Goal: Navigation & Orientation: Understand site structure

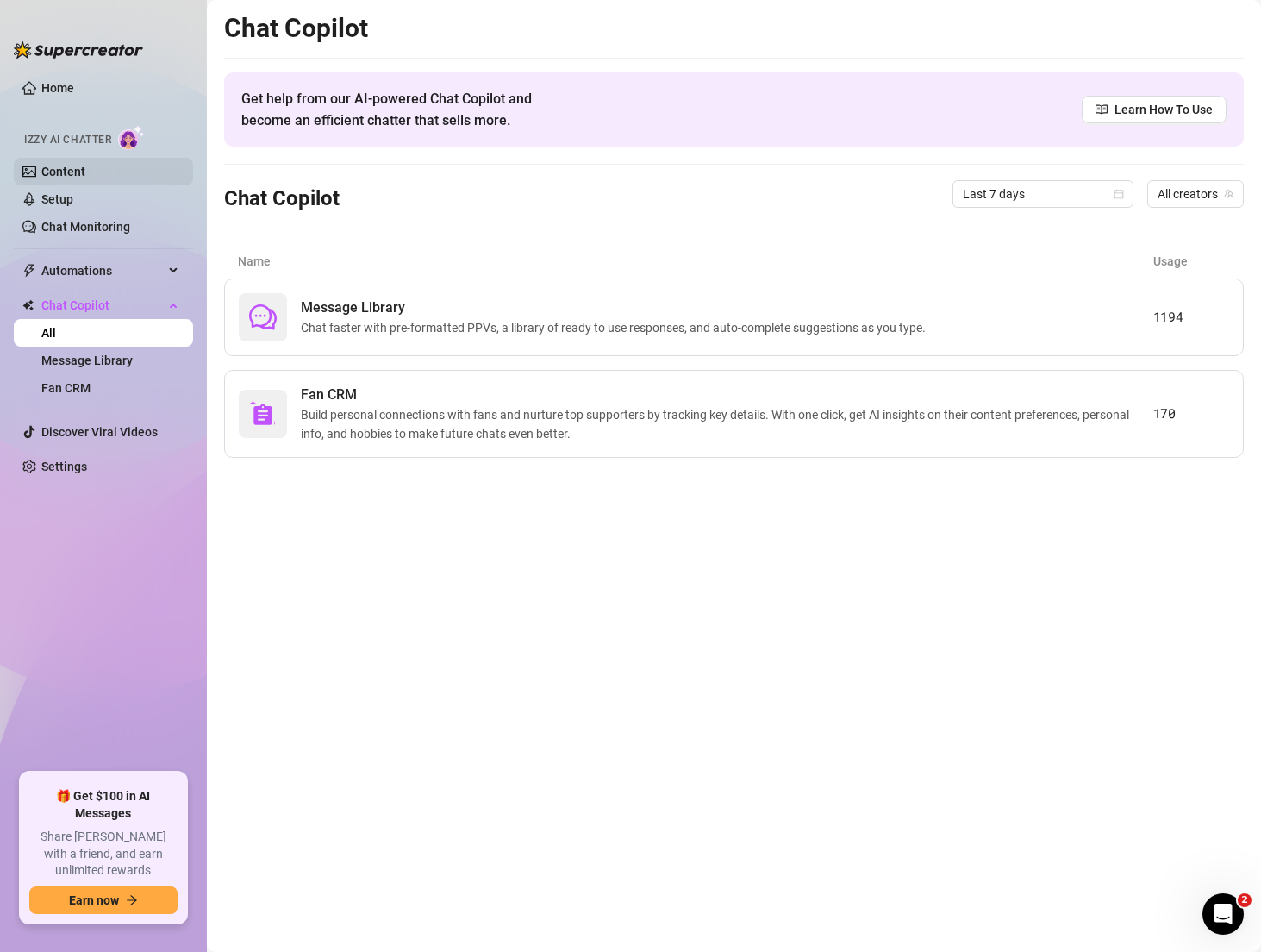
click at [85, 177] on link "Content" at bounding box center [63, 171] width 44 height 13
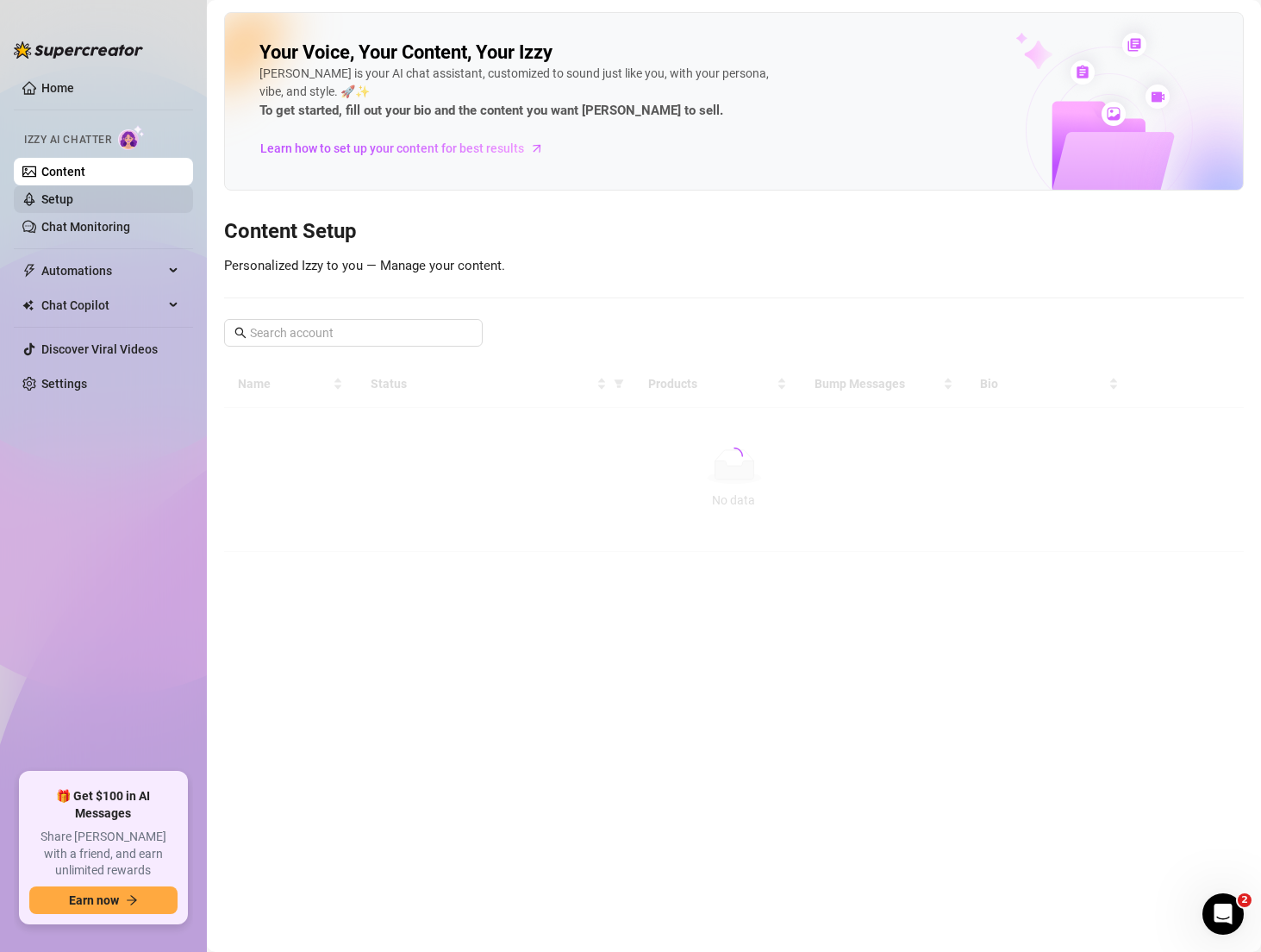
click at [73, 206] on link "Setup" at bounding box center [57, 198] width 32 height 13
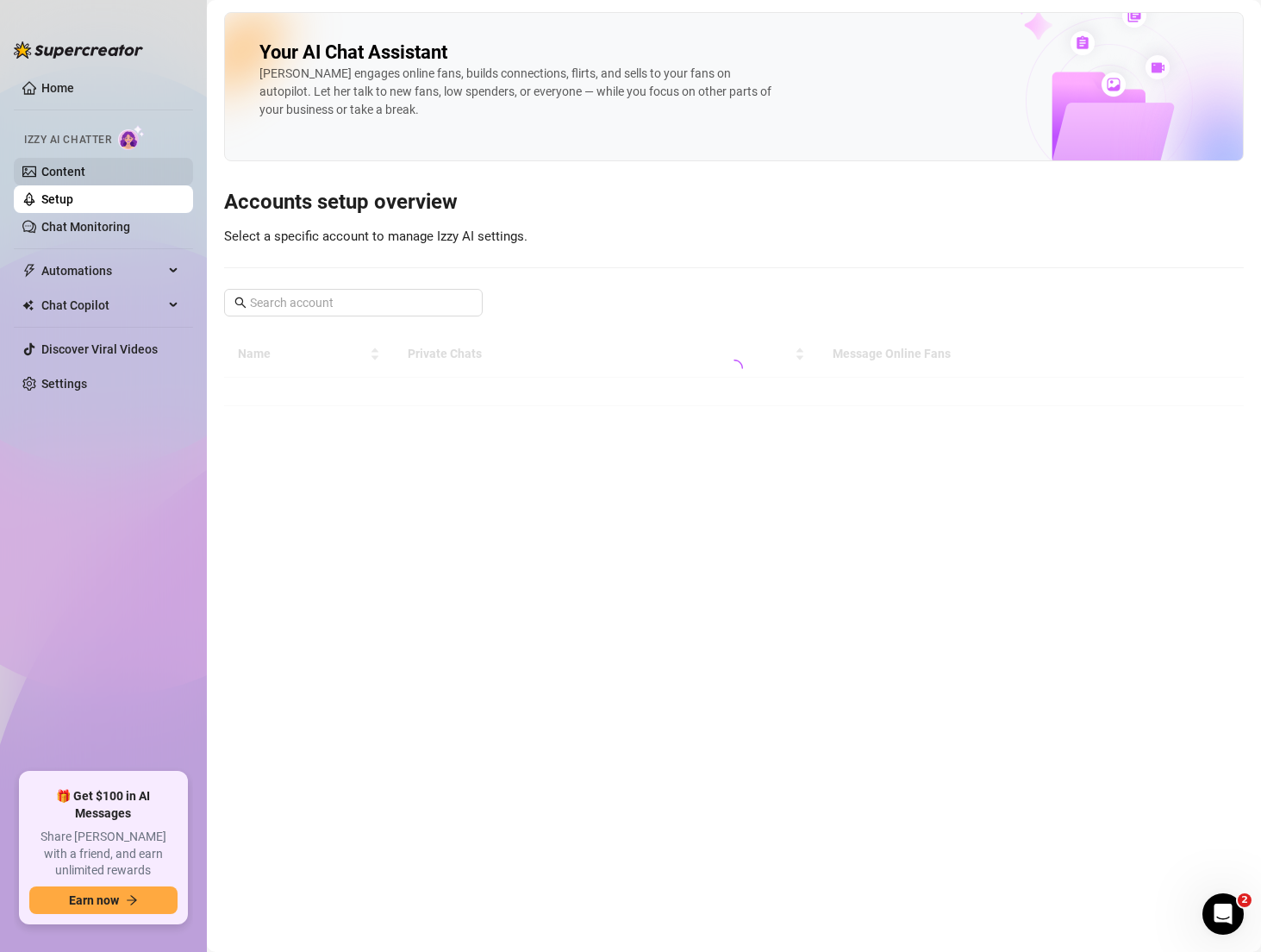
click at [85, 165] on link "Content" at bounding box center [63, 171] width 44 height 13
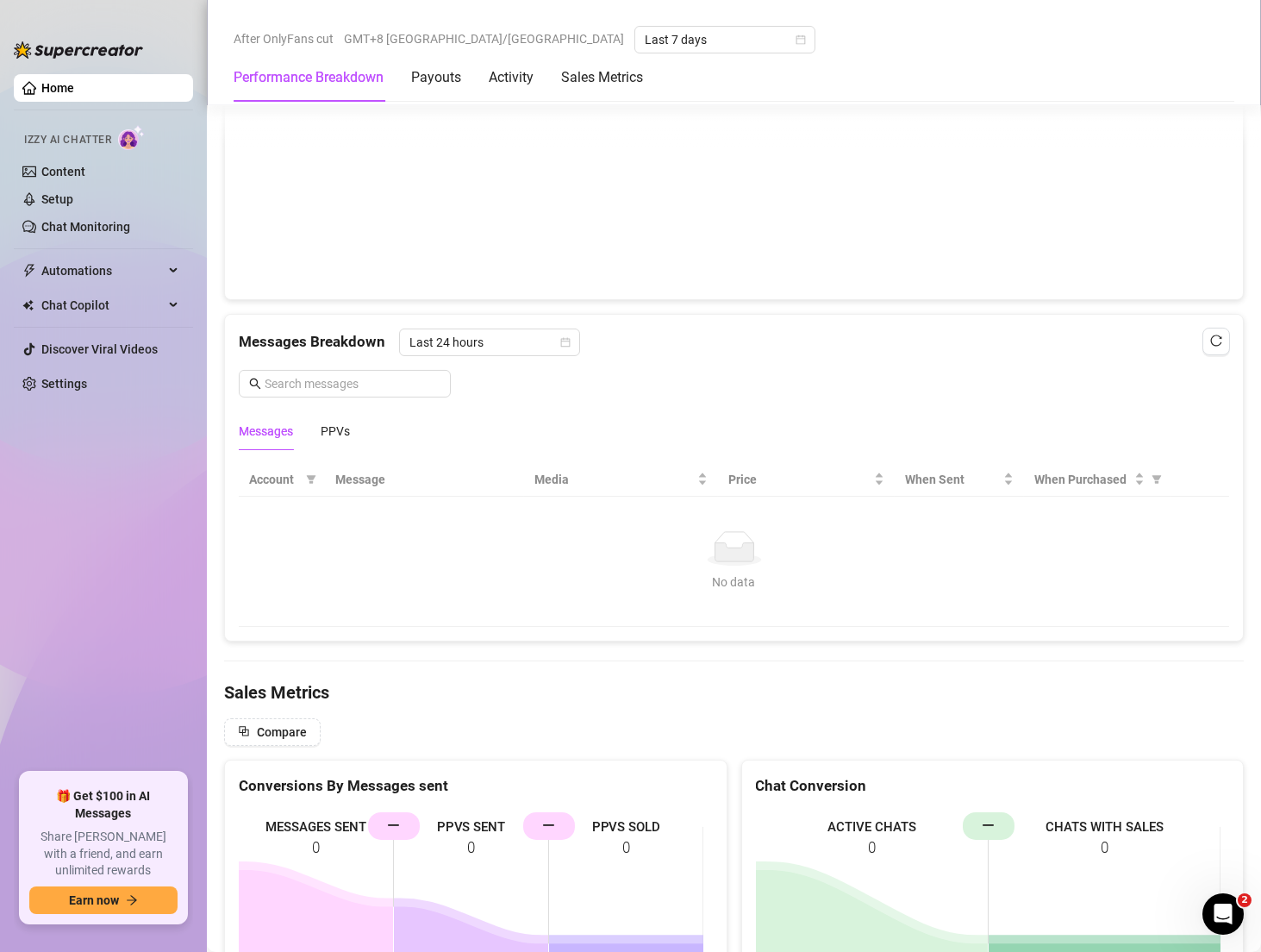
scroll to position [1199, 0]
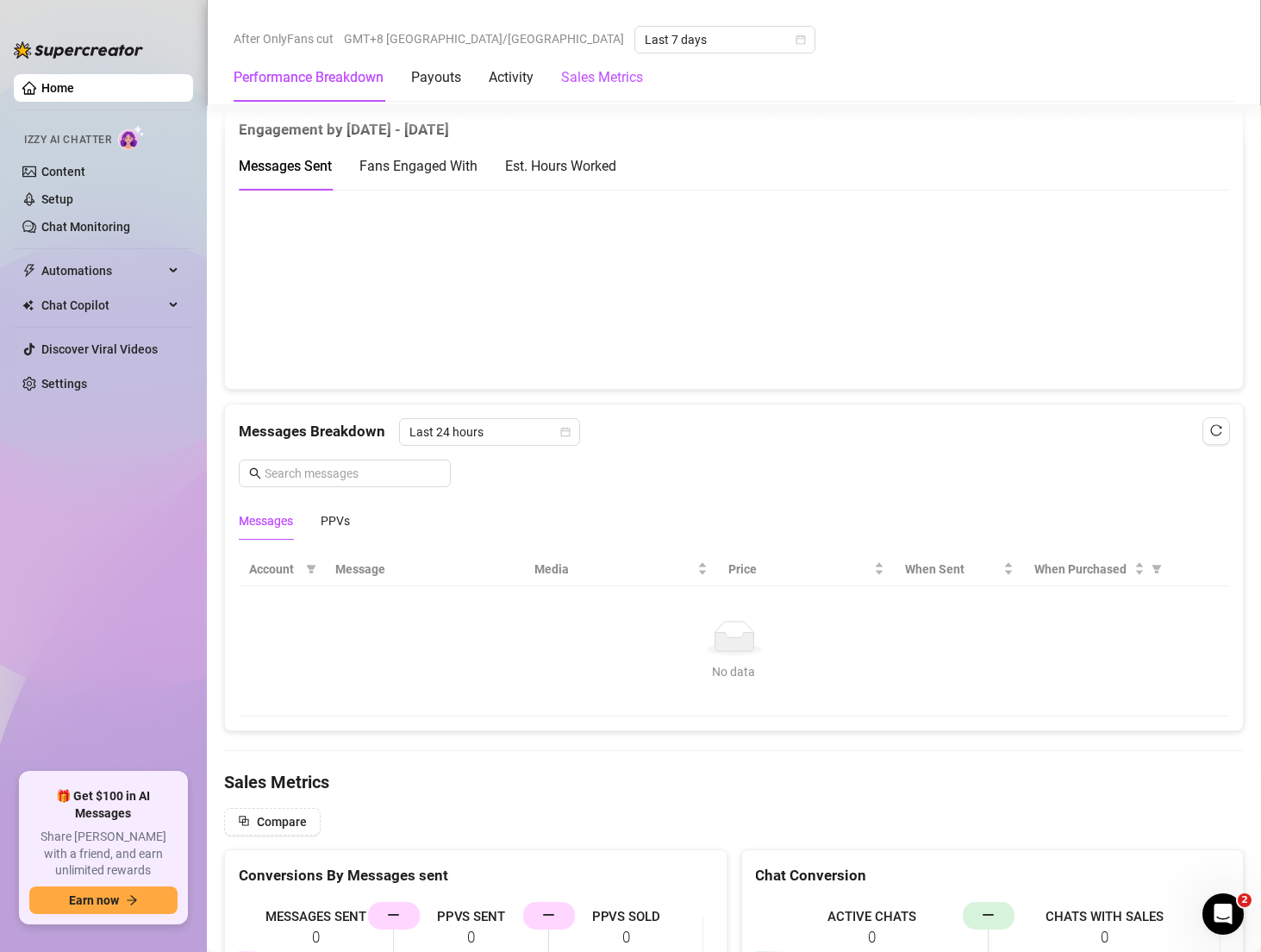
click at [600, 85] on Metrics "Sales Metrics" at bounding box center [601, 77] width 82 height 21
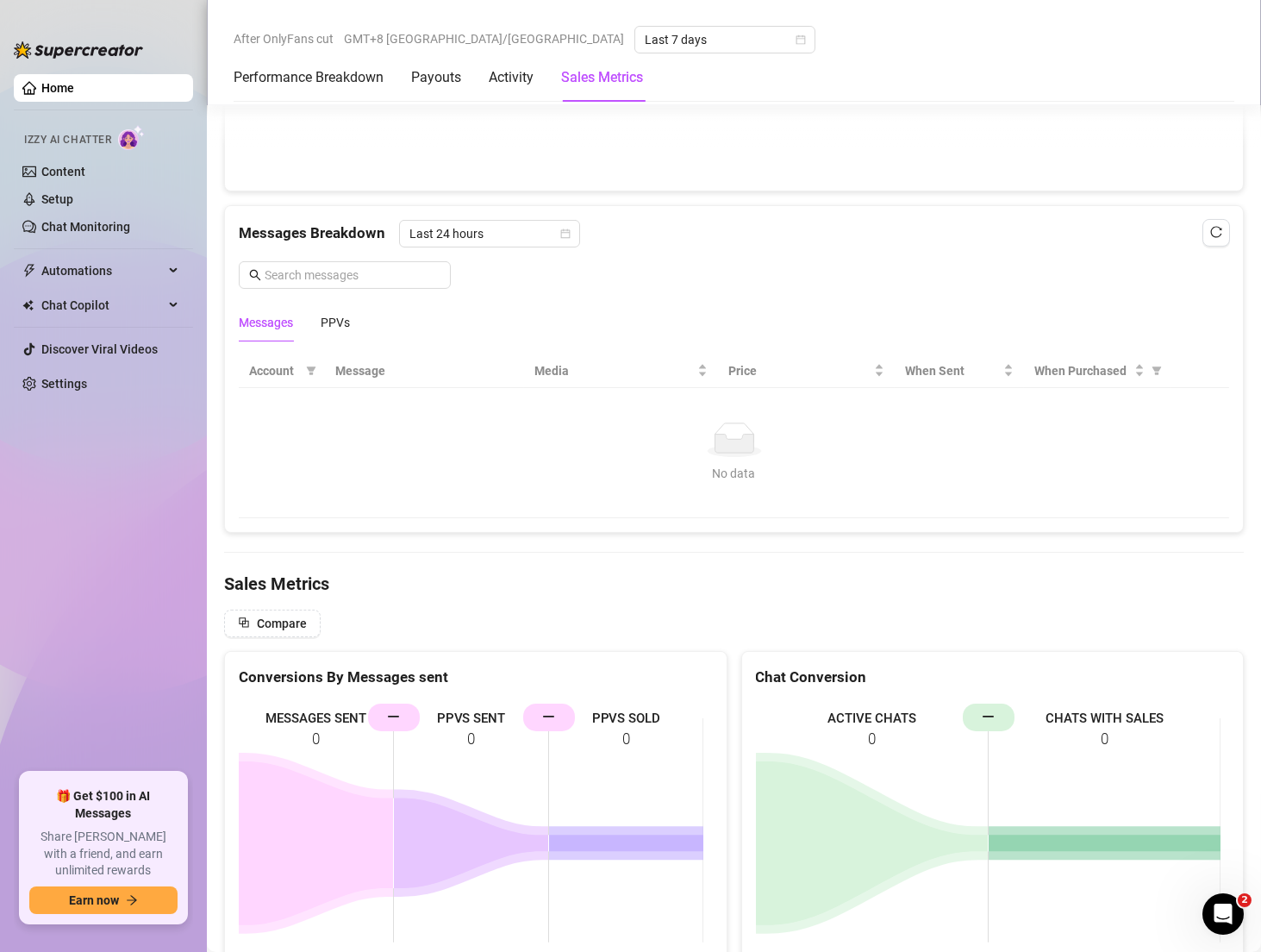
scroll to position [1307, 0]
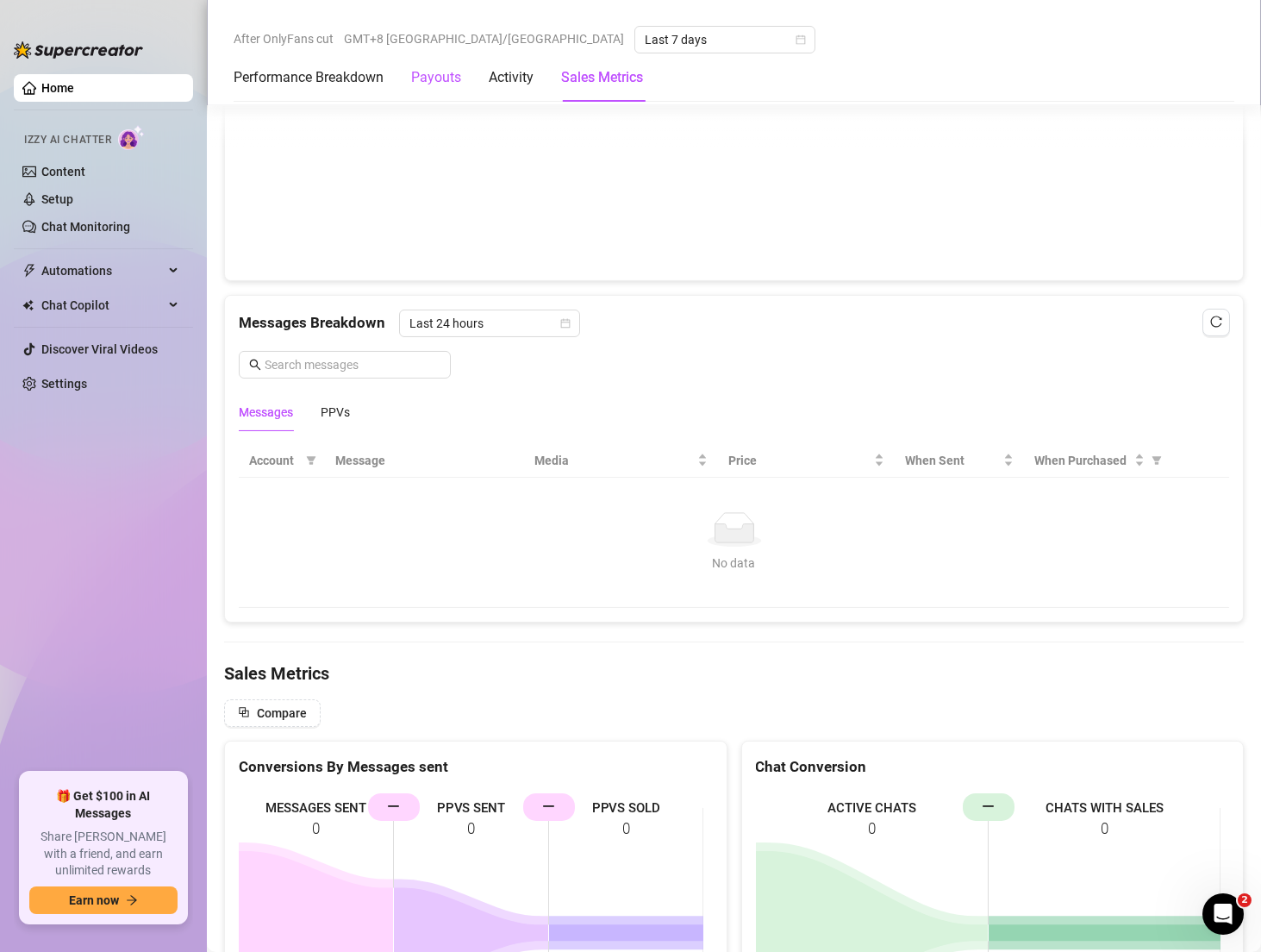
click at [422, 84] on div "Payouts" at bounding box center [436, 77] width 50 height 21
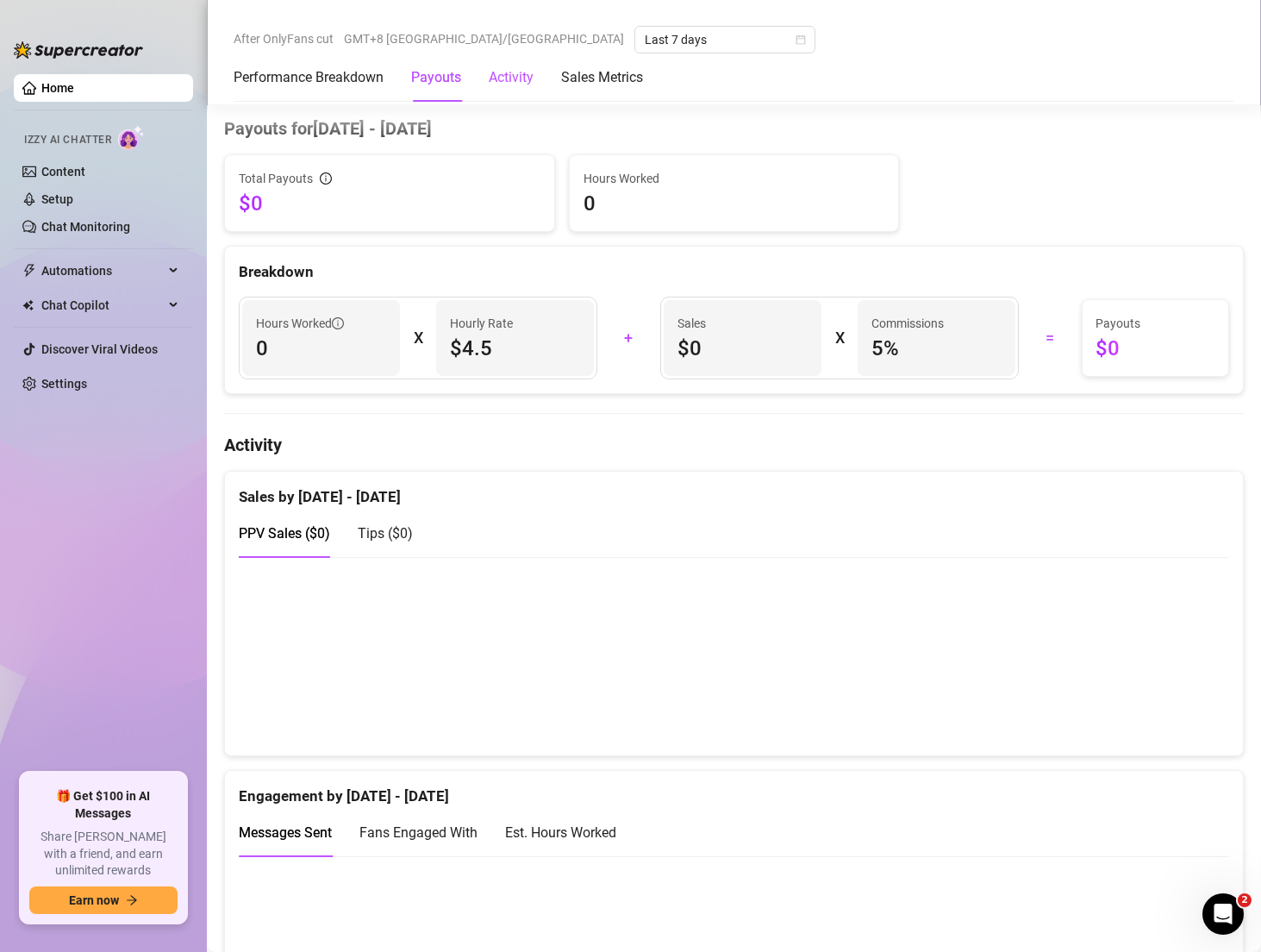
click at [506, 83] on div "Activity" at bounding box center [511, 77] width 45 height 21
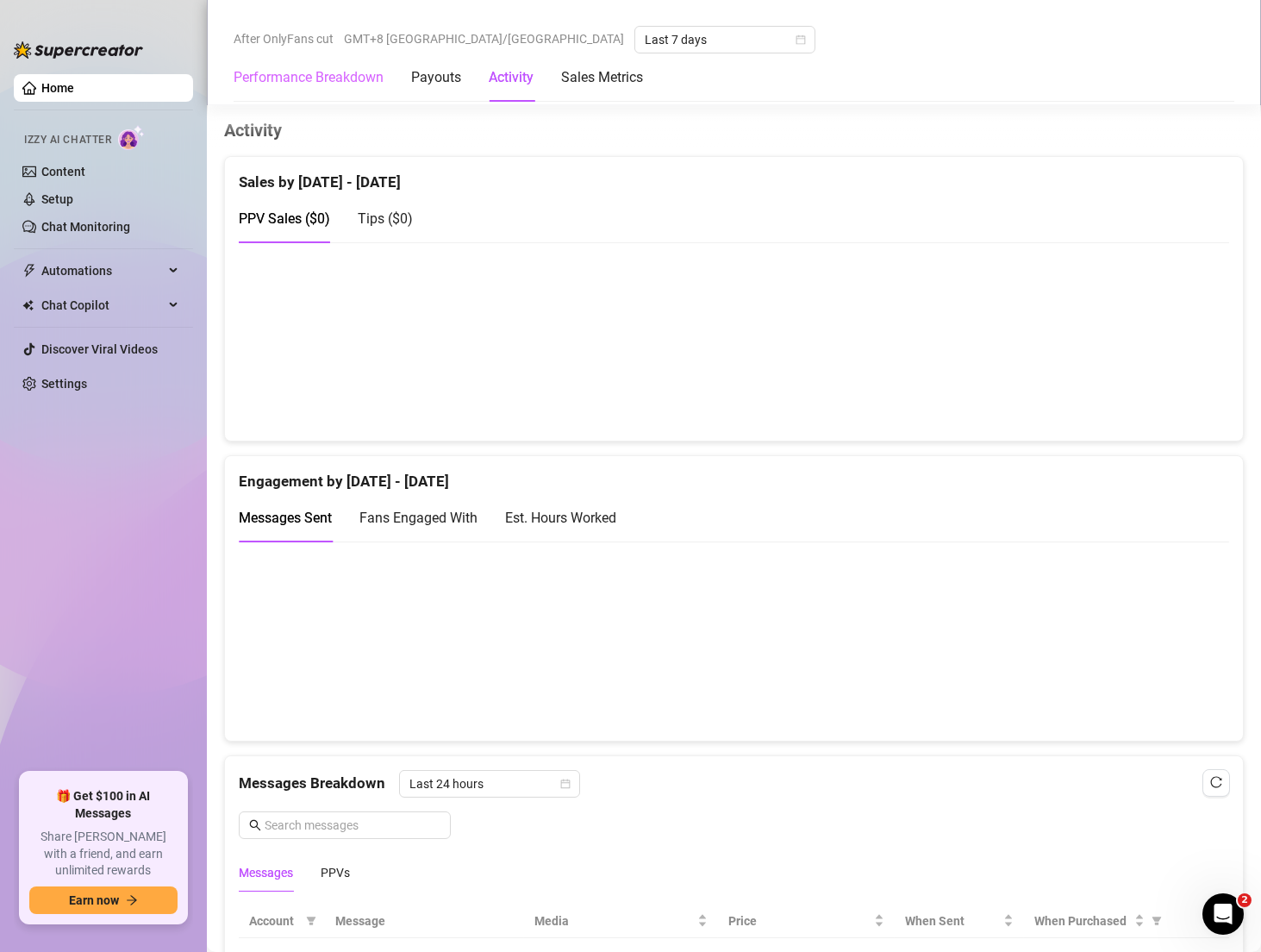
click at [347, 89] on div "Performance Breakdown" at bounding box center [308, 78] width 150 height 48
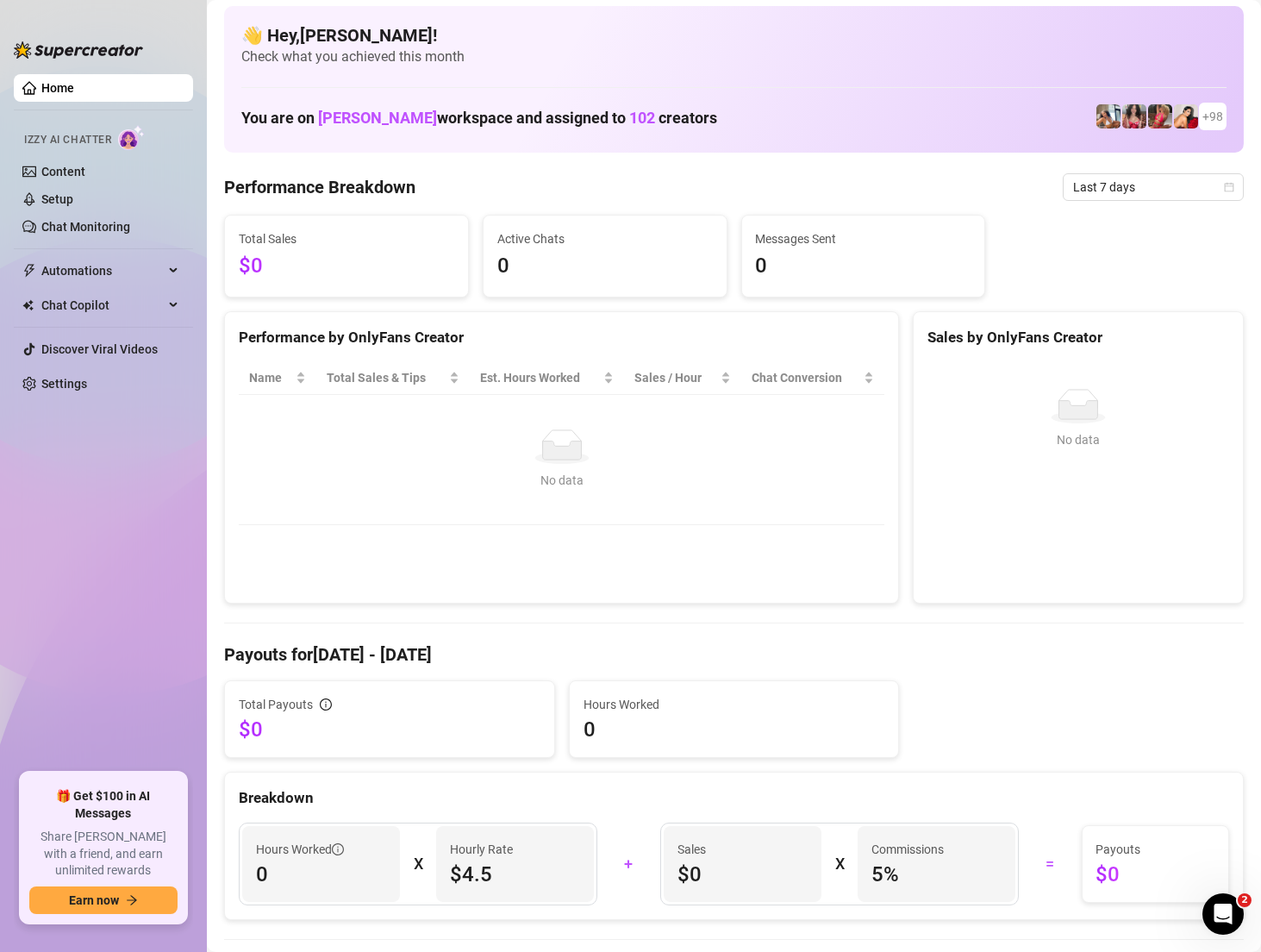
scroll to position [0, 0]
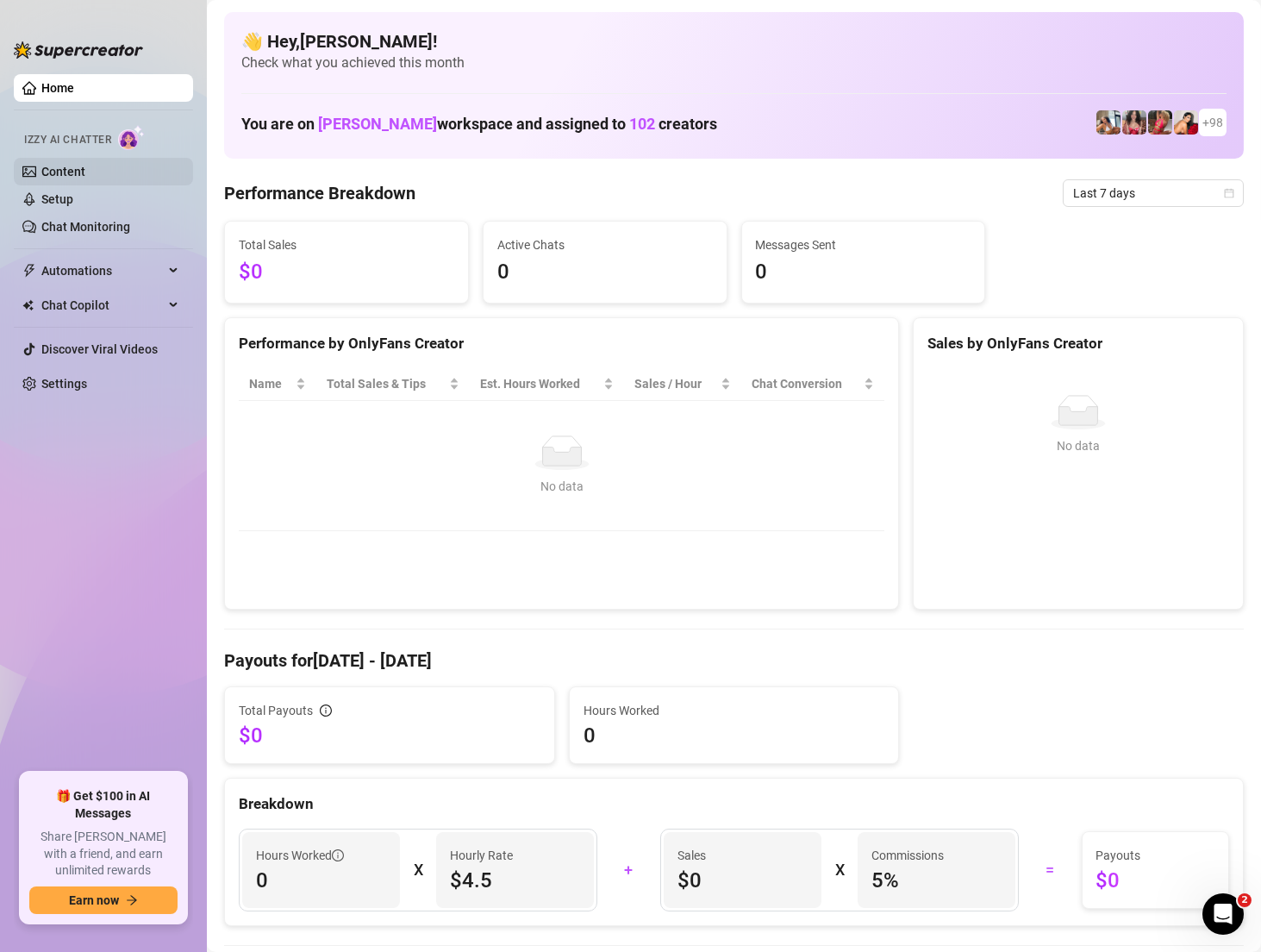
click at [85, 166] on link "Content" at bounding box center [63, 171] width 44 height 13
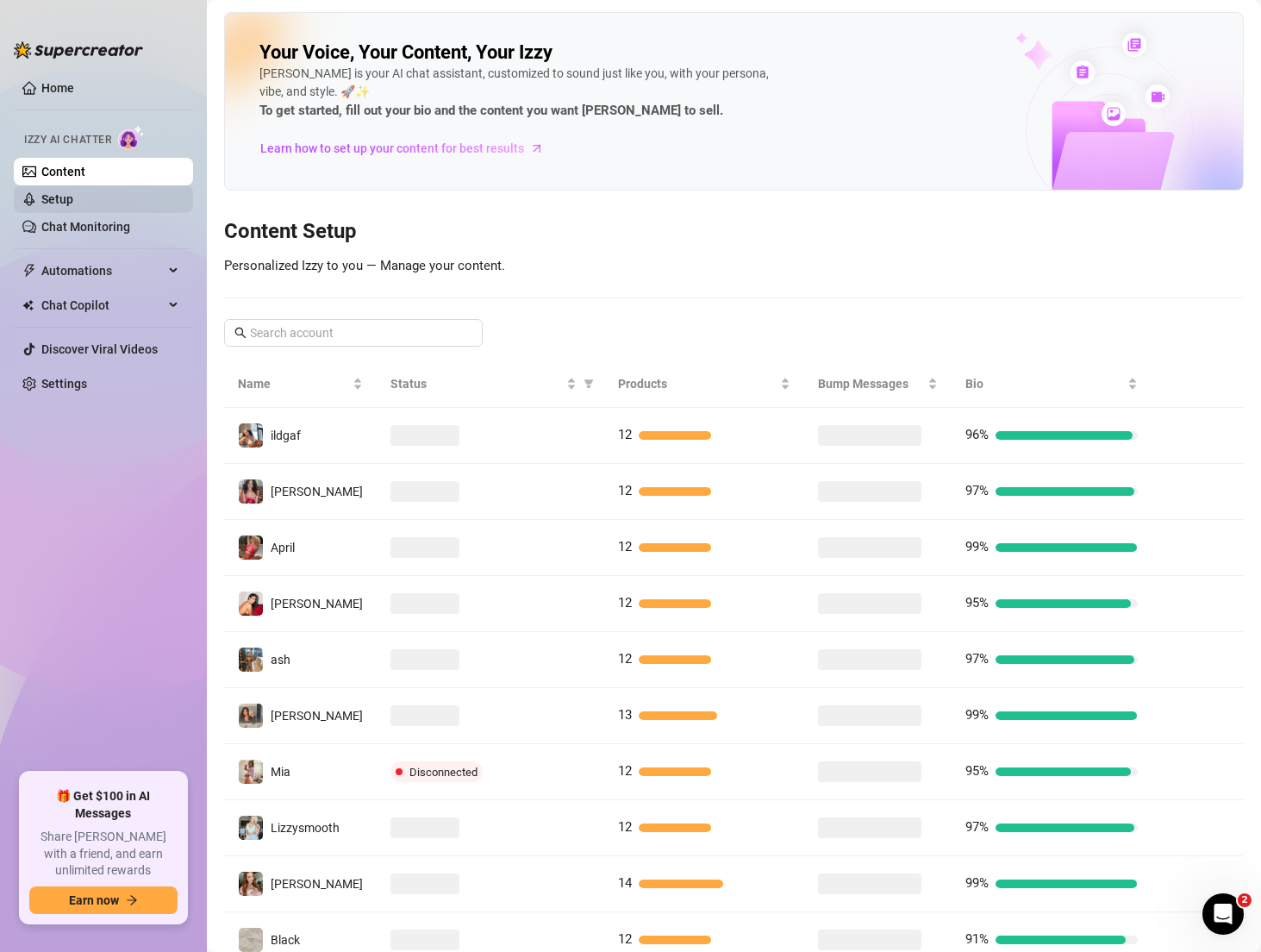
click at [73, 206] on link "Setup" at bounding box center [57, 198] width 32 height 13
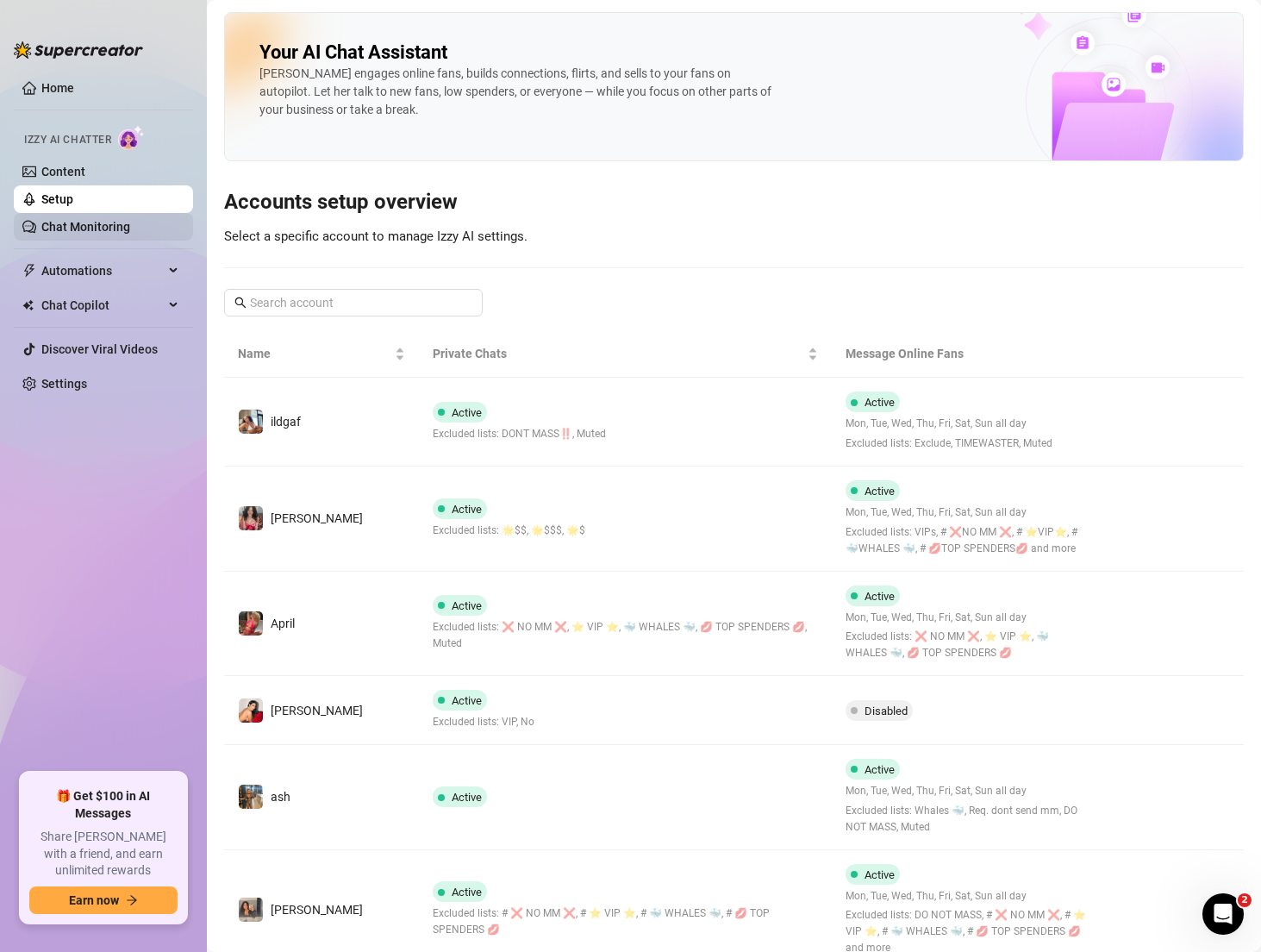
click at [108, 228] on link "Chat Monitoring" at bounding box center [85, 226] width 89 height 13
